Goal: Navigation & Orientation: Find specific page/section

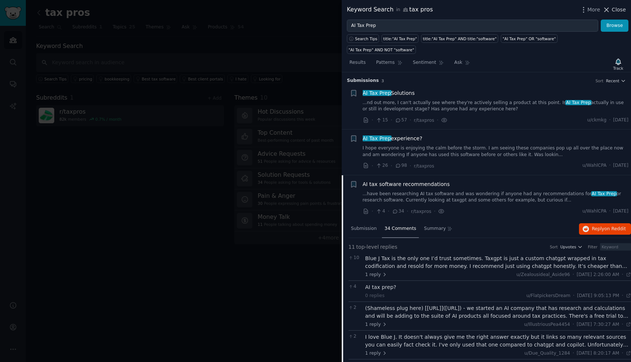
click at [620, 7] on span "Close" at bounding box center [619, 10] width 14 height 8
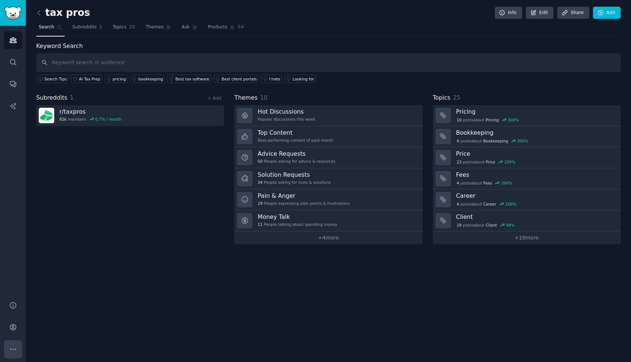
click at [12, 349] on icon "Sidebar" at bounding box center [12, 349] width 5 height 1
click at [12, 329] on icon "Sidebar" at bounding box center [13, 327] width 6 height 6
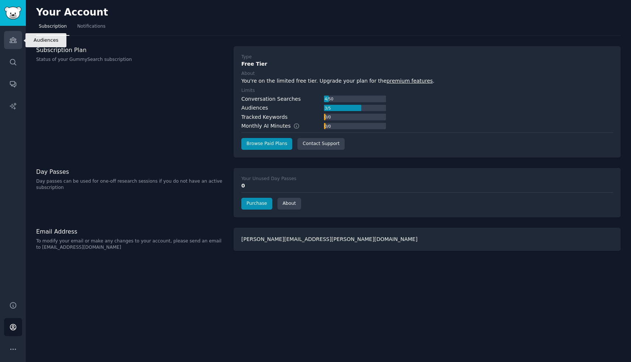
click at [10, 43] on icon "Sidebar" at bounding box center [13, 40] width 8 height 8
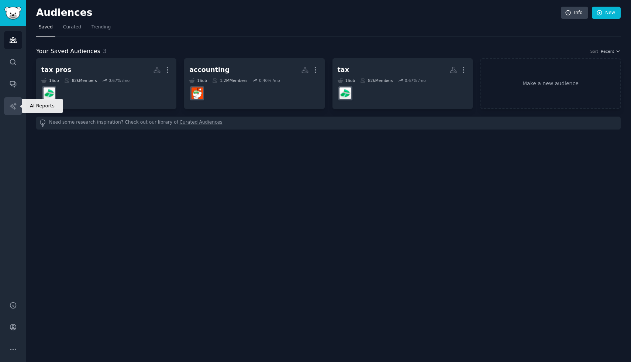
click at [12, 106] on icon "Sidebar" at bounding box center [13, 106] width 8 height 8
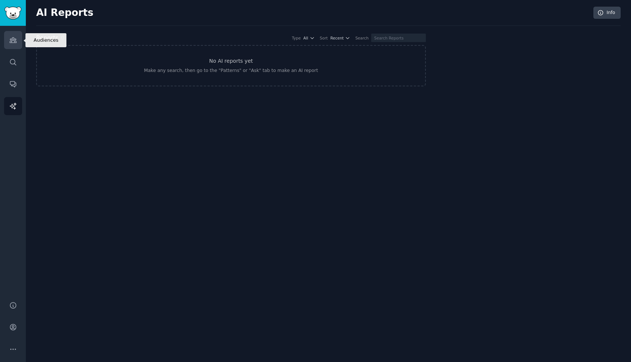
click at [17, 41] on link "Audiences" at bounding box center [13, 40] width 18 height 18
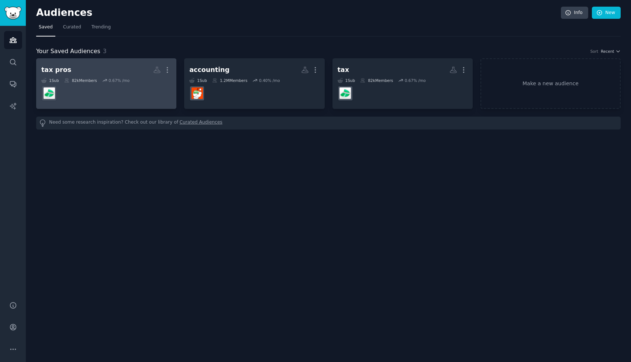
click at [112, 96] on dd at bounding box center [106, 93] width 130 height 21
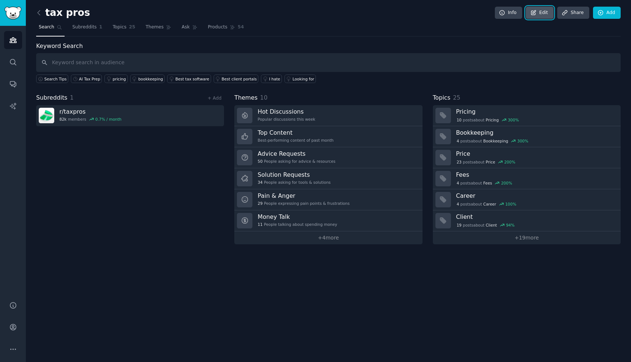
click at [537, 14] on icon at bounding box center [533, 13] width 7 height 7
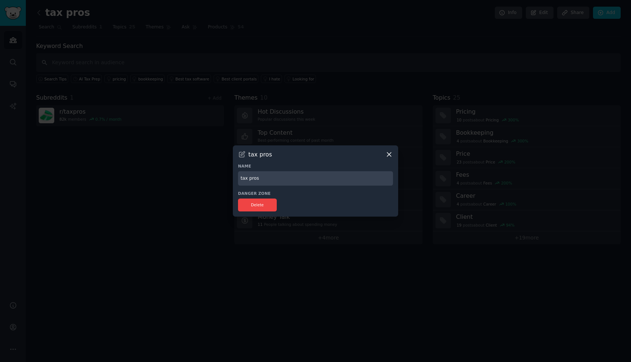
click at [389, 154] on icon at bounding box center [389, 155] width 4 height 4
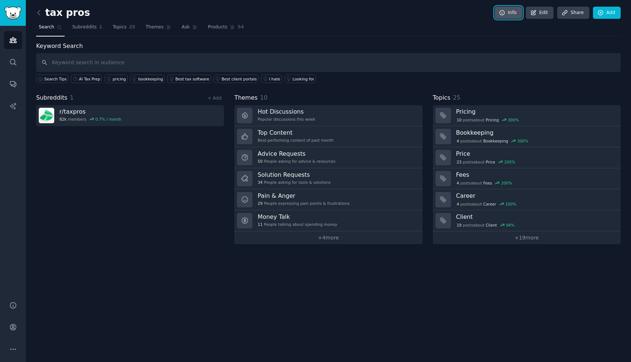
click at [507, 10] on link "Info" at bounding box center [508, 13] width 27 height 13
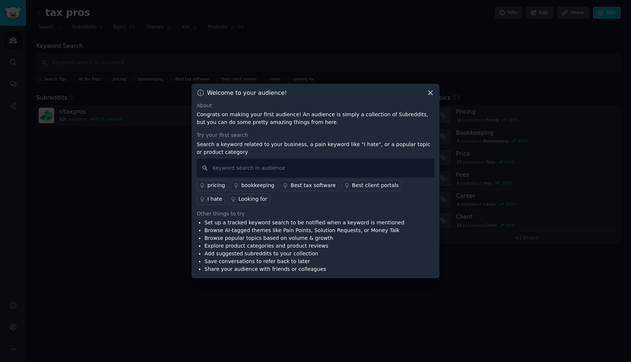
click at [431, 94] on icon at bounding box center [431, 93] width 8 height 8
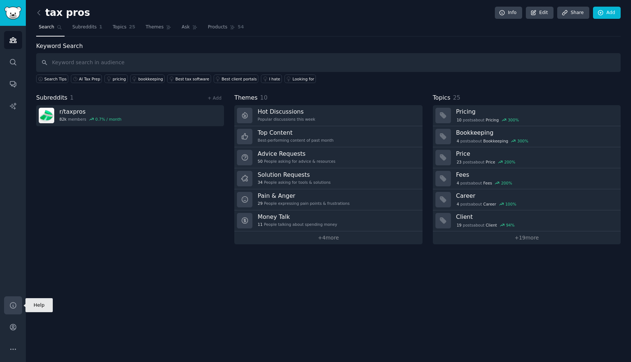
click at [14, 302] on icon "Sidebar" at bounding box center [13, 306] width 8 height 8
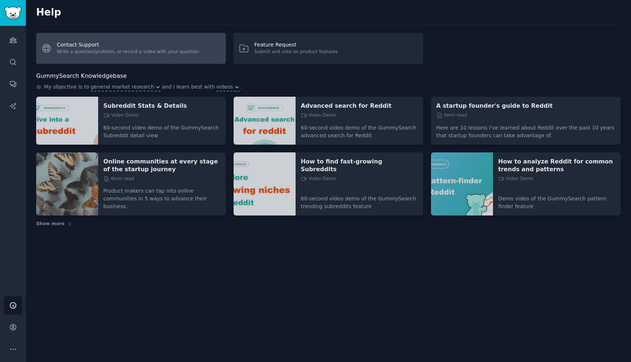
click at [173, 44] on link "Contact Support Write a question/problem, or record a video with your question" at bounding box center [131, 48] width 190 height 31
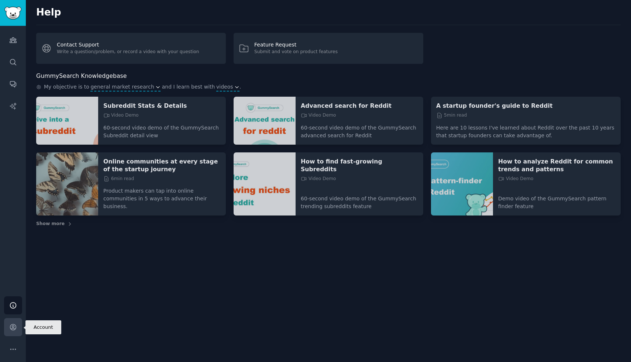
click at [13, 327] on icon "Sidebar" at bounding box center [13, 327] width 8 height 8
